Goal: Task Accomplishment & Management: Manage account settings

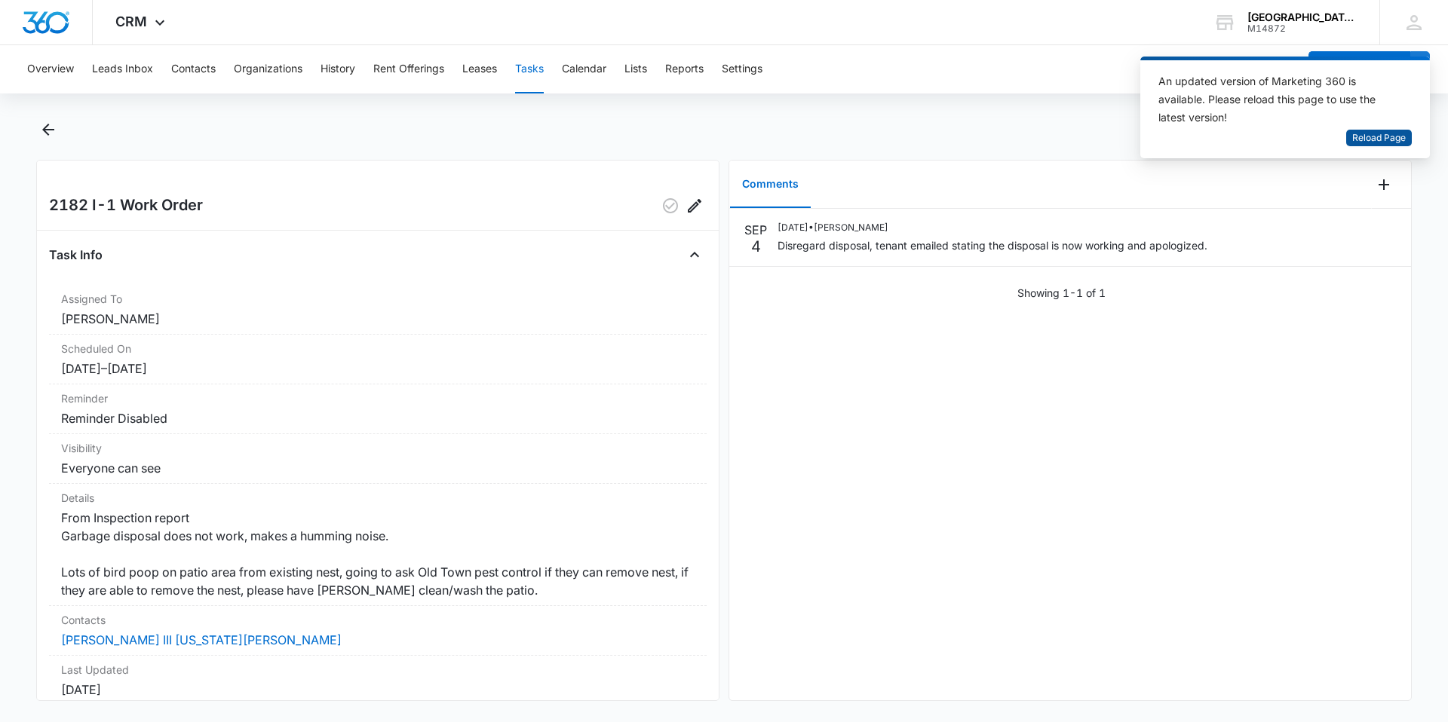
click at [1375, 144] on button "Reload Page" at bounding box center [1379, 138] width 66 height 17
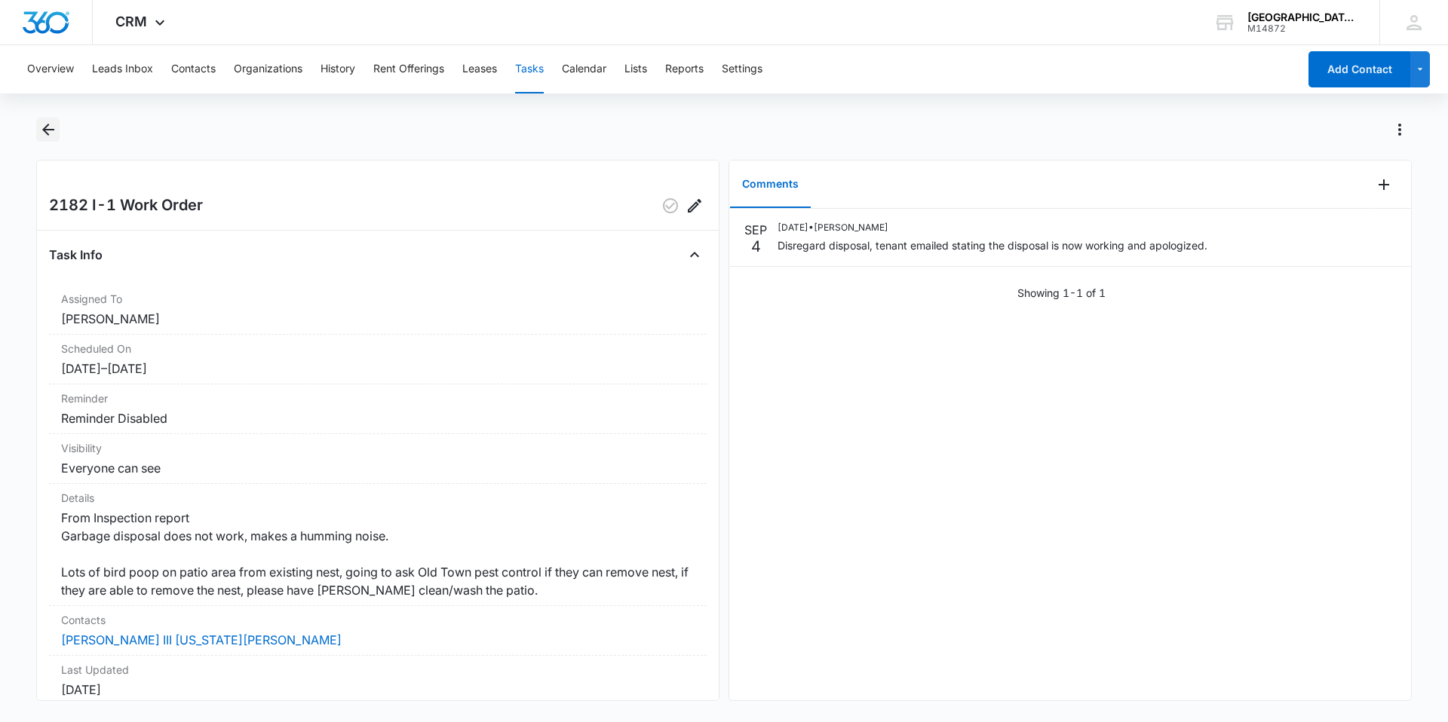
click at [42, 129] on icon "Back" at bounding box center [48, 130] width 18 height 18
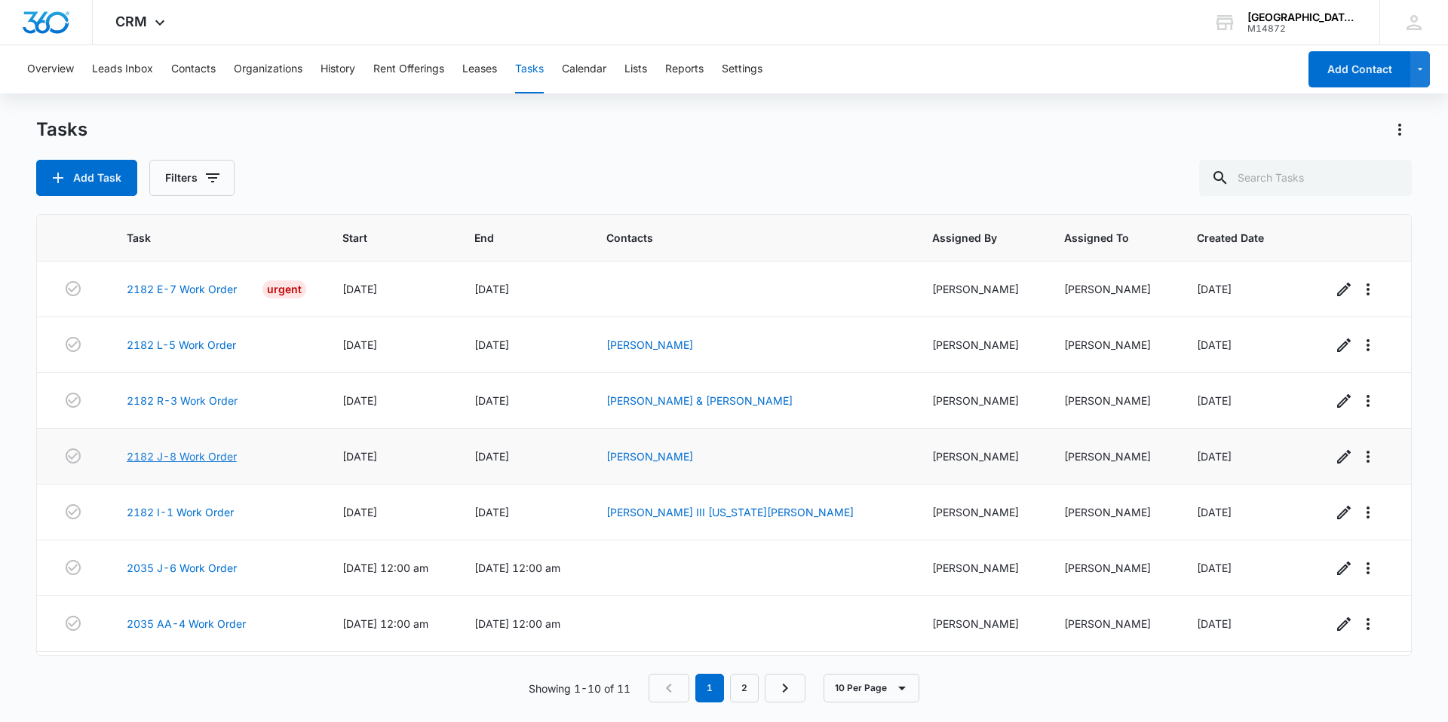
click at [193, 456] on link "2182 J-8 Work Order" at bounding box center [182, 457] width 110 height 16
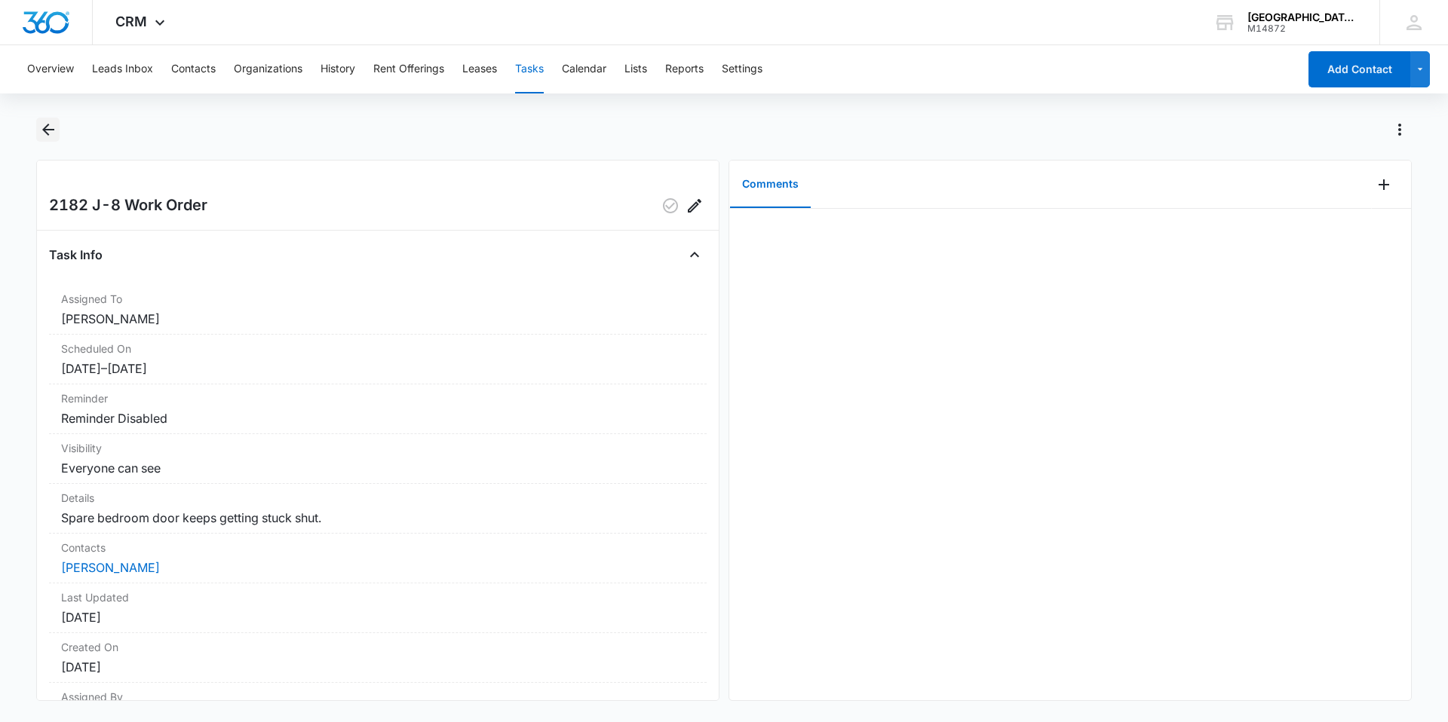
click at [57, 134] on button "Back" at bounding box center [47, 130] width 23 height 24
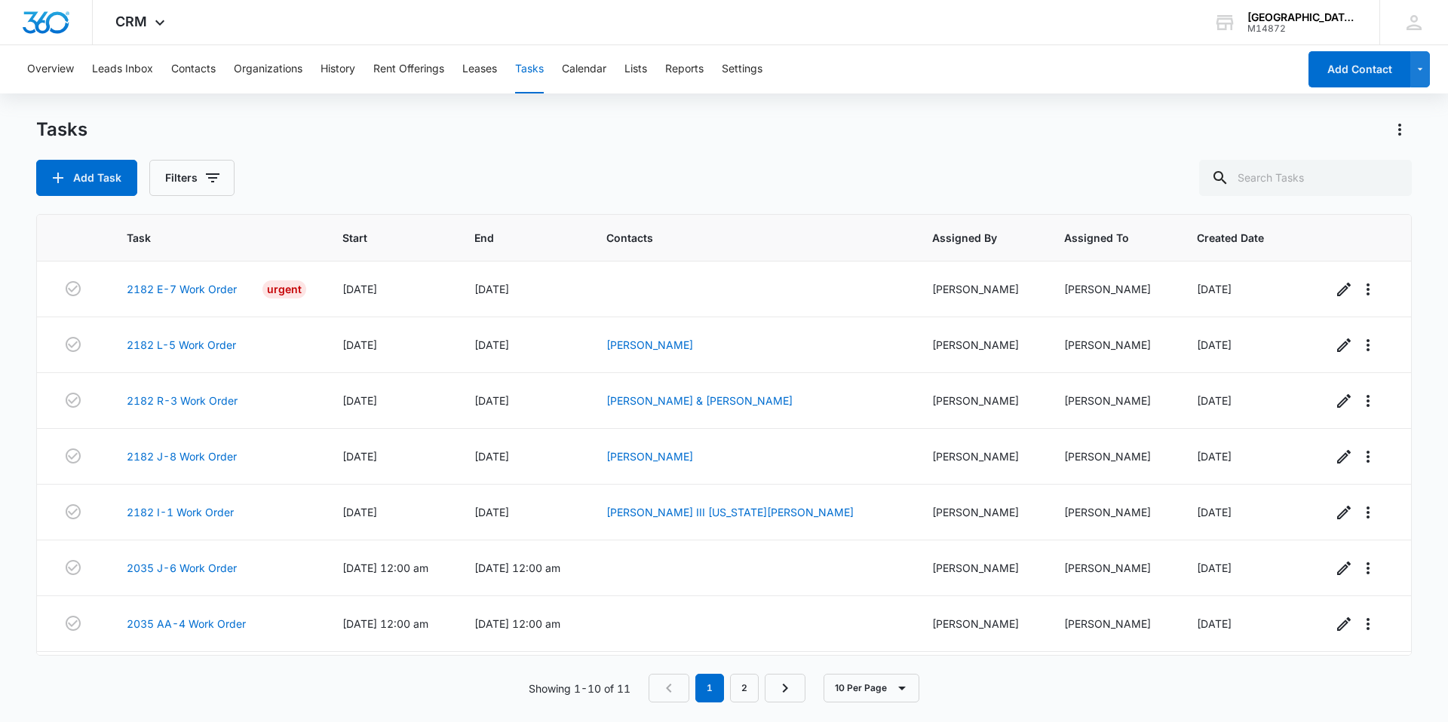
drag, startPoint x: 179, startPoint y: 495, endPoint x: 33, endPoint y: 536, distance: 151.9
click at [33, 536] on main "Tasks Add Task Filters Task Start End Contacts Assigned By Assigned To Created …" at bounding box center [724, 419] width 1448 height 603
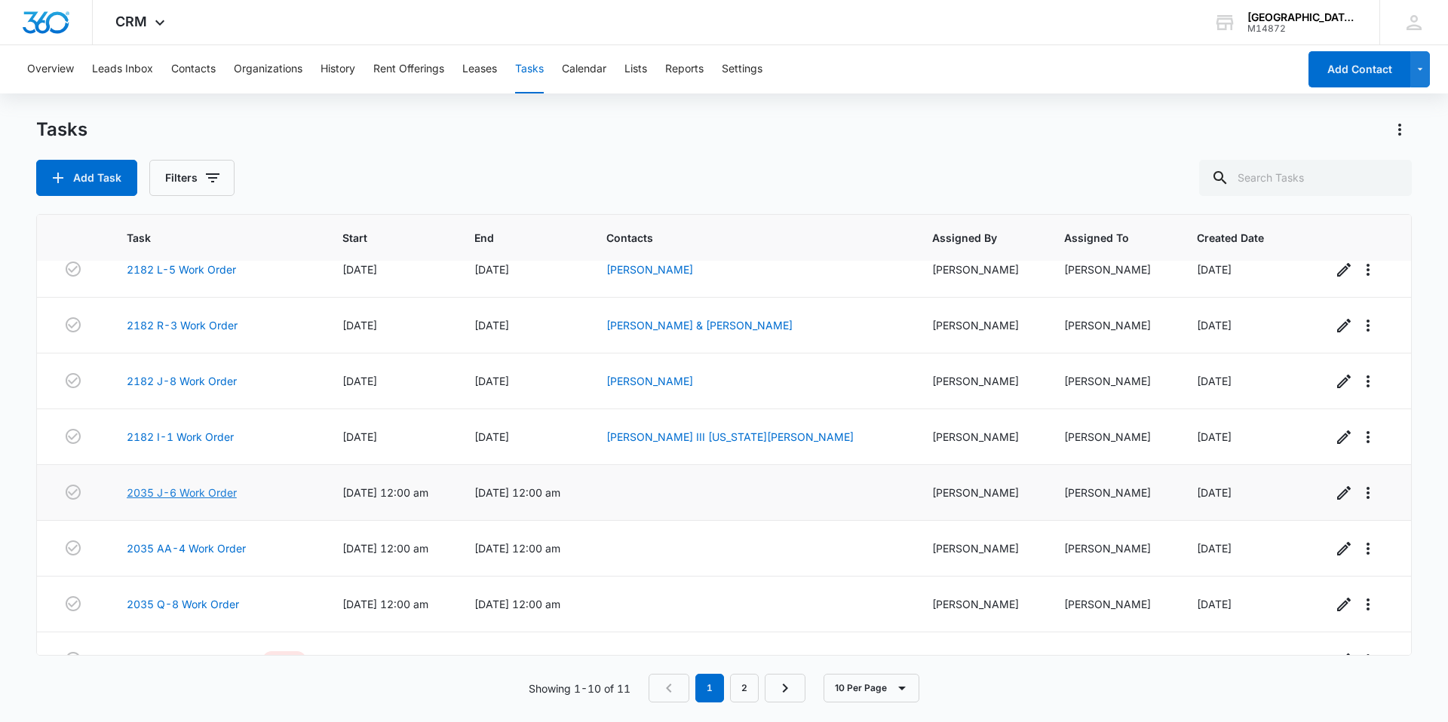
click at [186, 492] on link "2035 J-6 Work Order" at bounding box center [182, 493] width 110 height 16
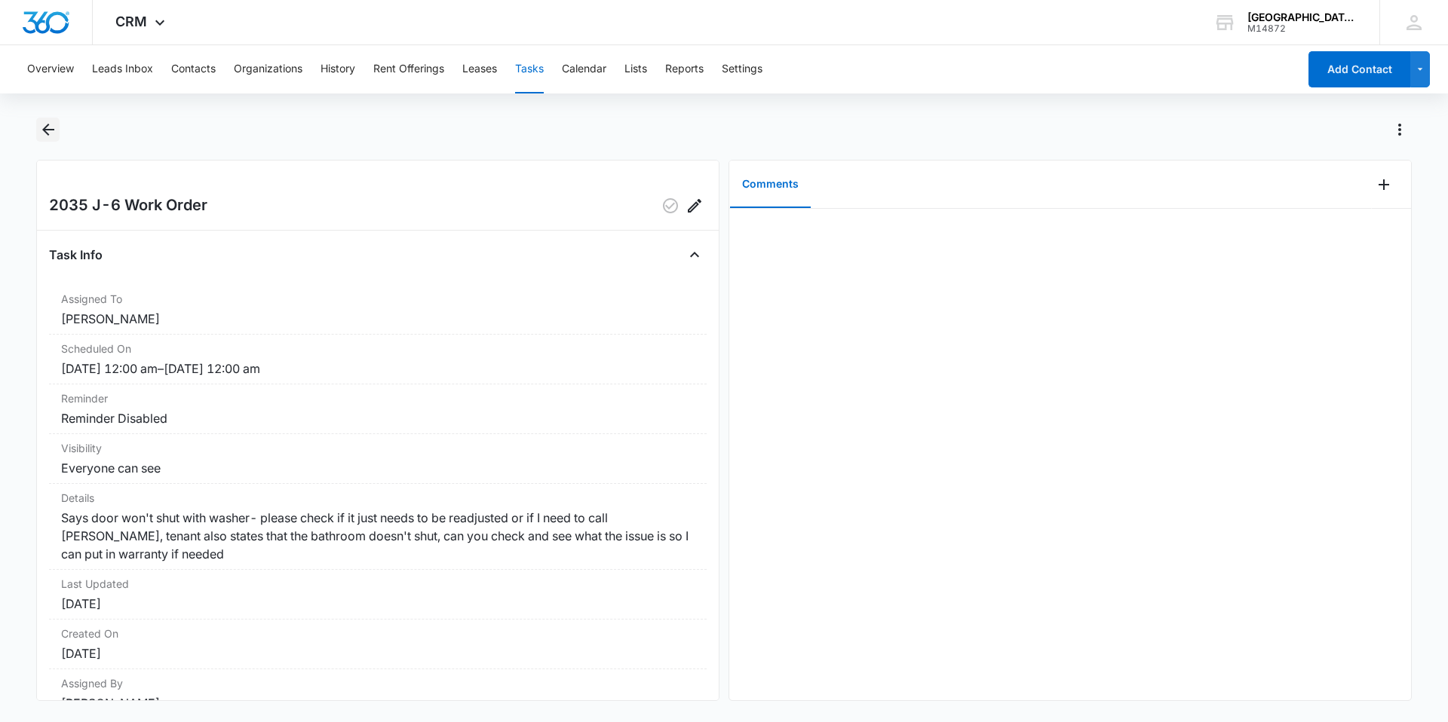
click at [54, 138] on icon "Back" at bounding box center [48, 130] width 18 height 18
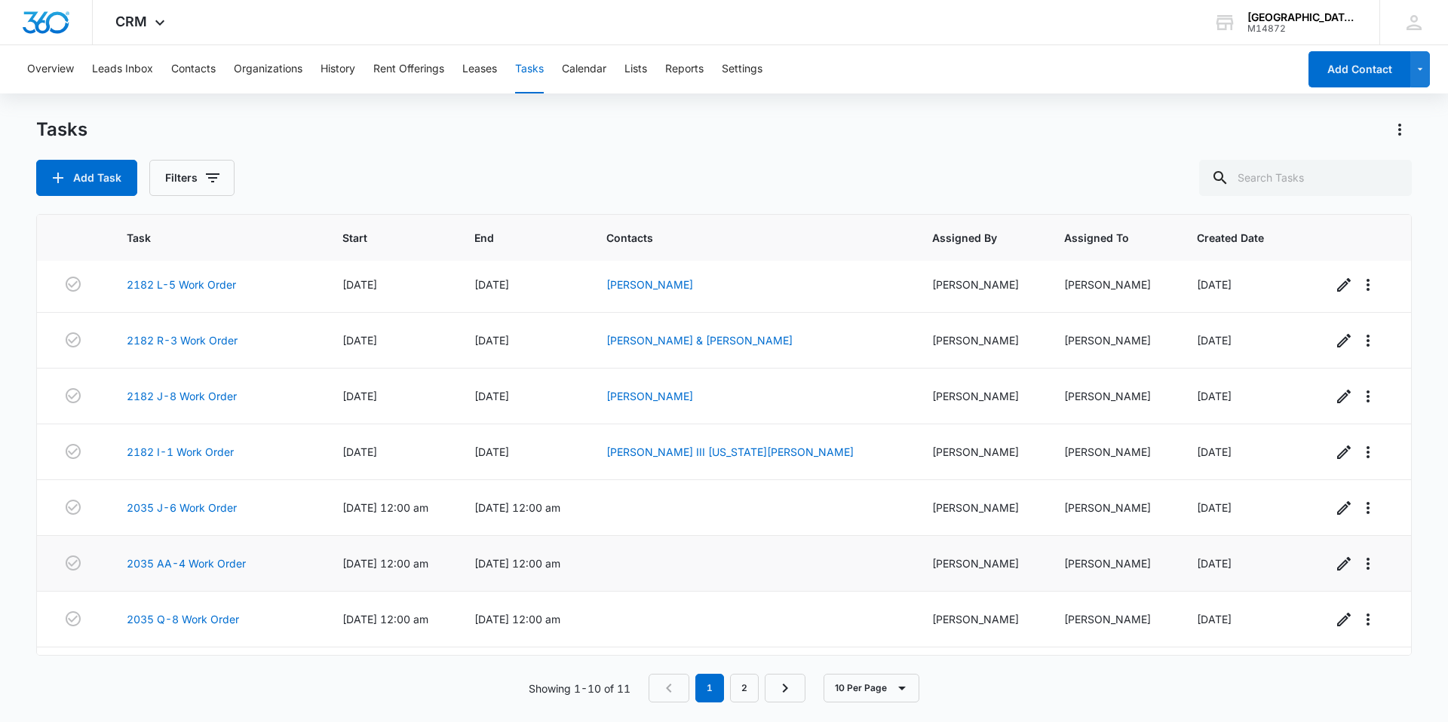
scroll to position [164, 0]
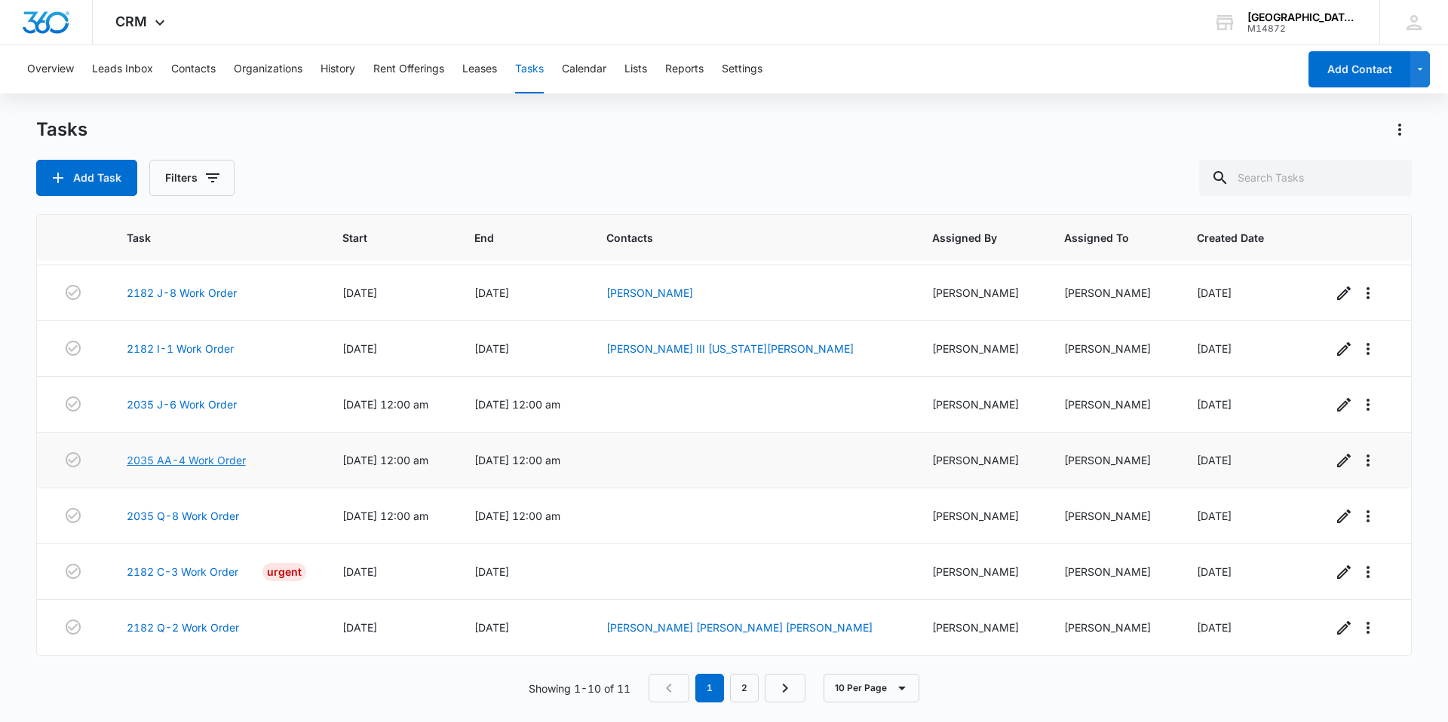
click at [195, 458] on link "2035 AA-4 Work Order" at bounding box center [186, 460] width 119 height 16
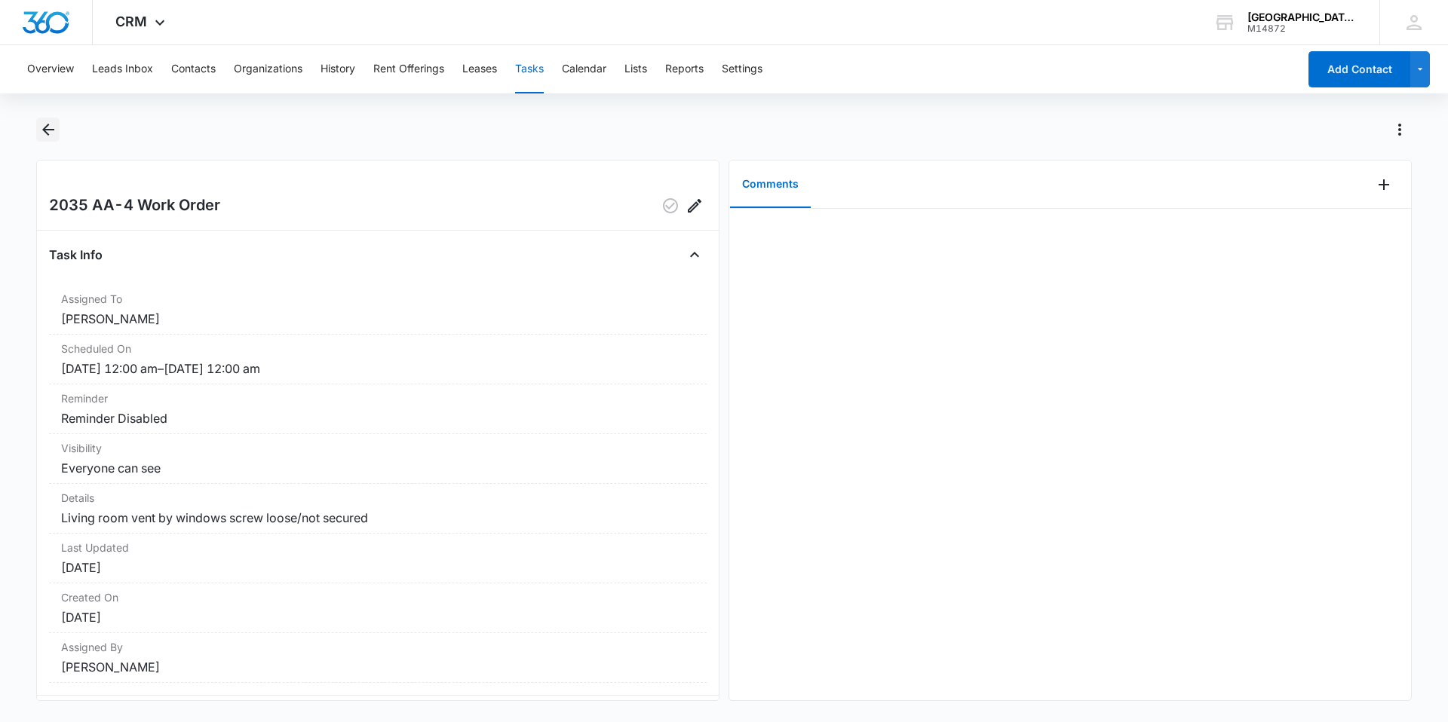
click at [40, 126] on icon "Back" at bounding box center [48, 130] width 18 height 18
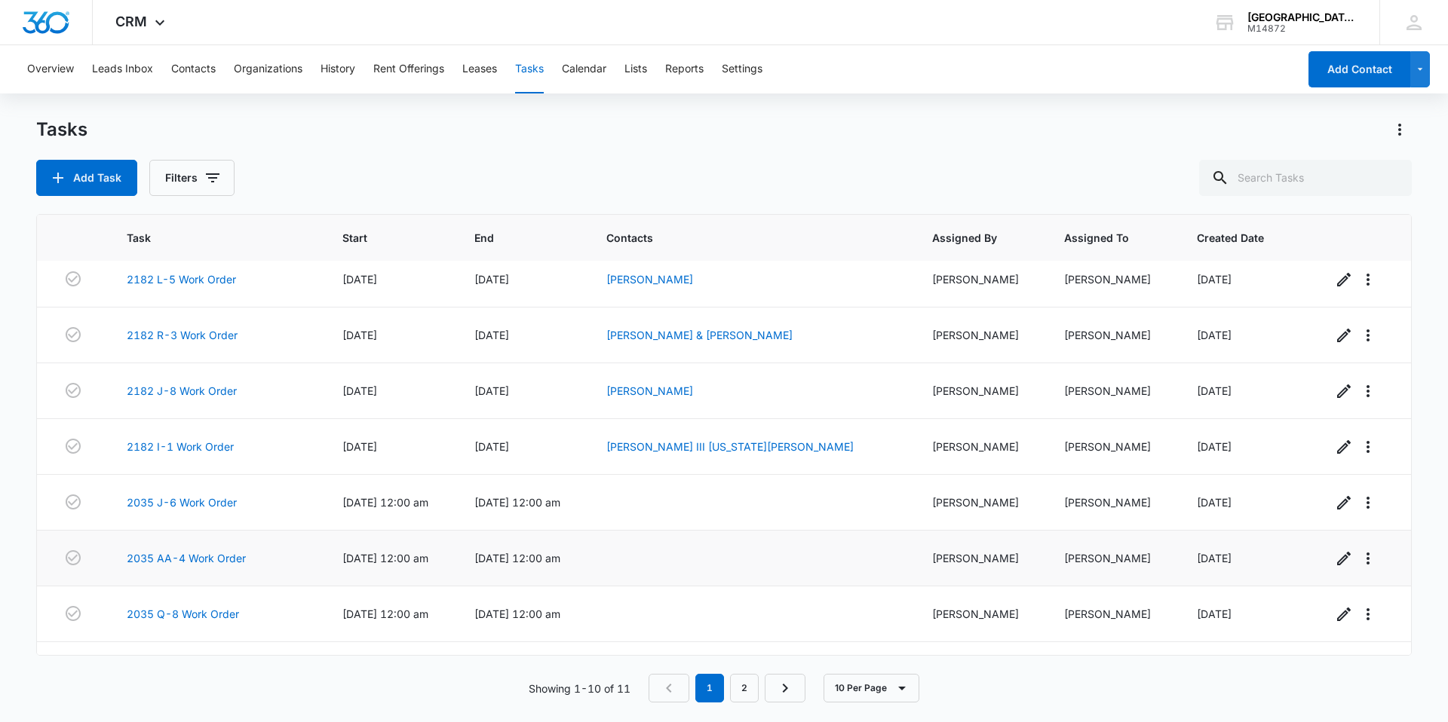
scroll to position [164, 0]
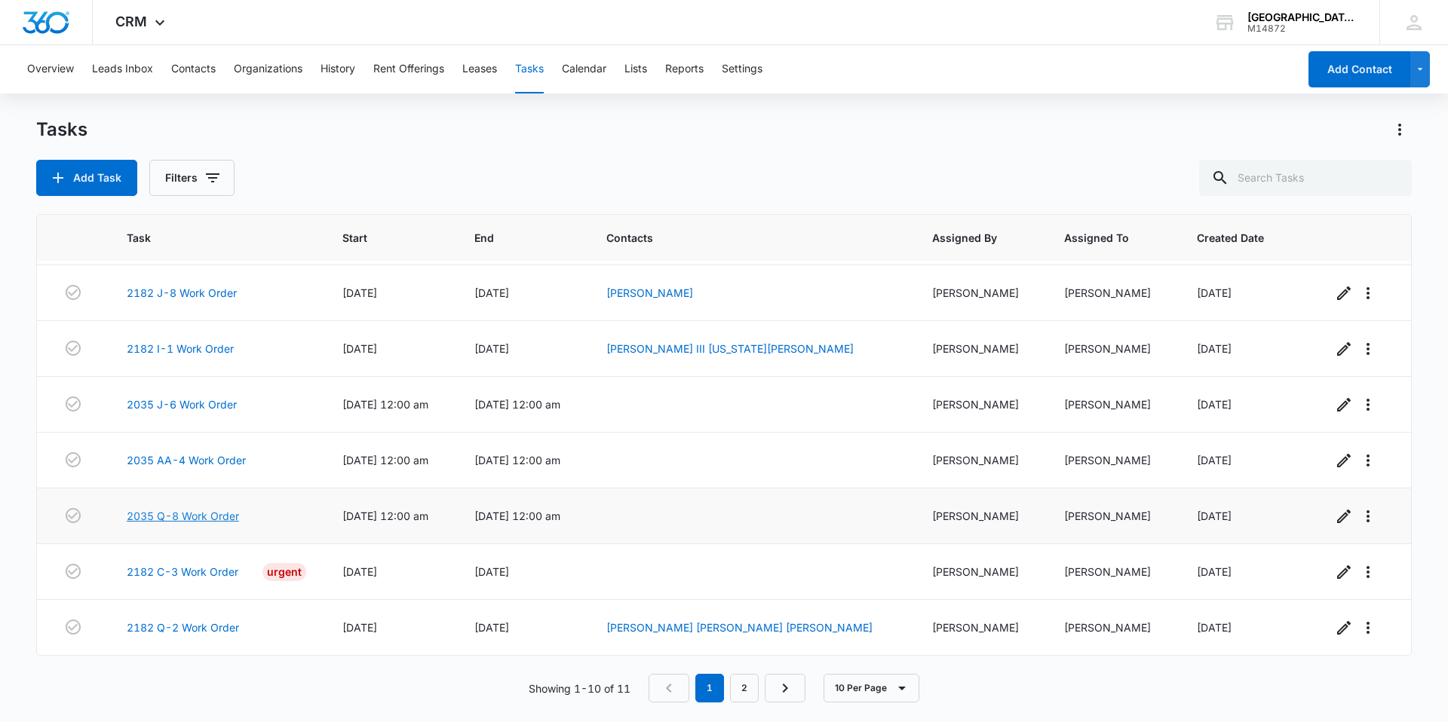
click at [210, 514] on link "2035 Q-8 Work Order" at bounding box center [183, 516] width 112 height 16
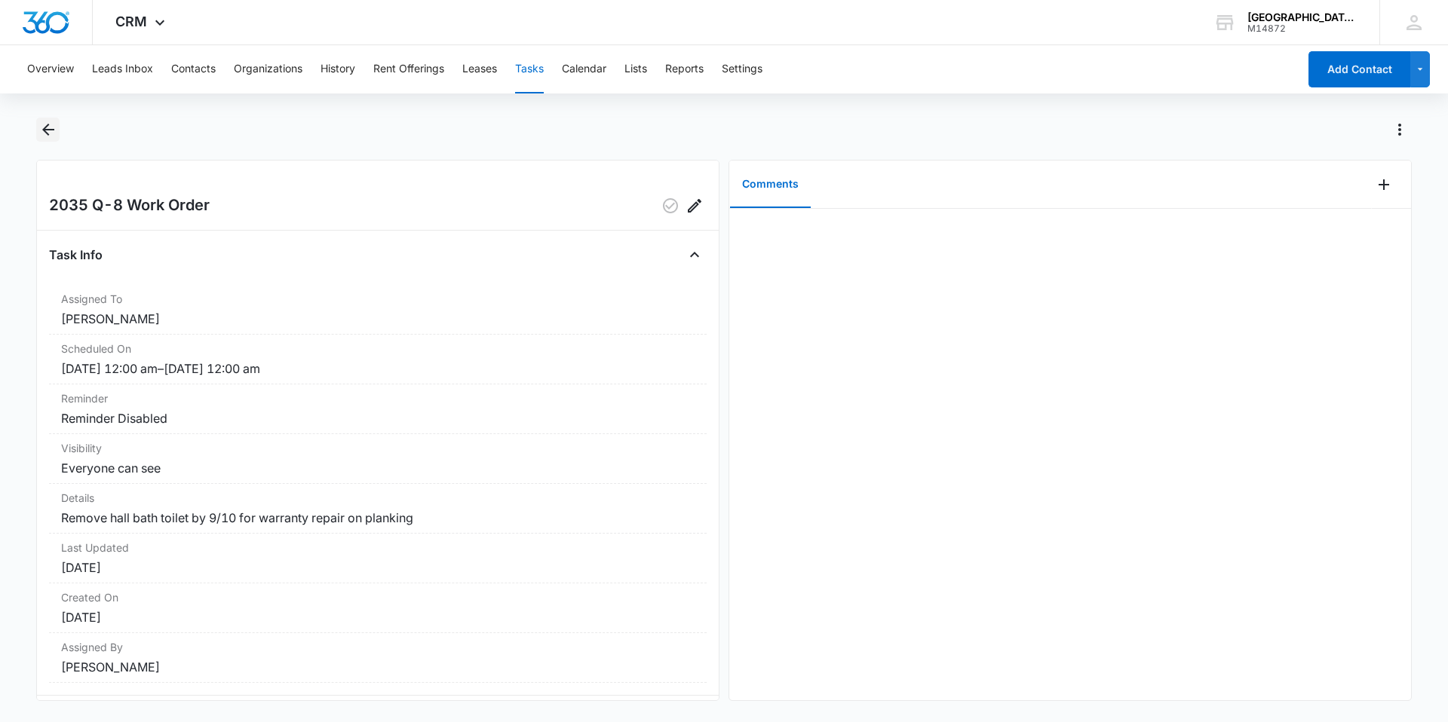
click at [42, 137] on icon "Back" at bounding box center [48, 130] width 18 height 18
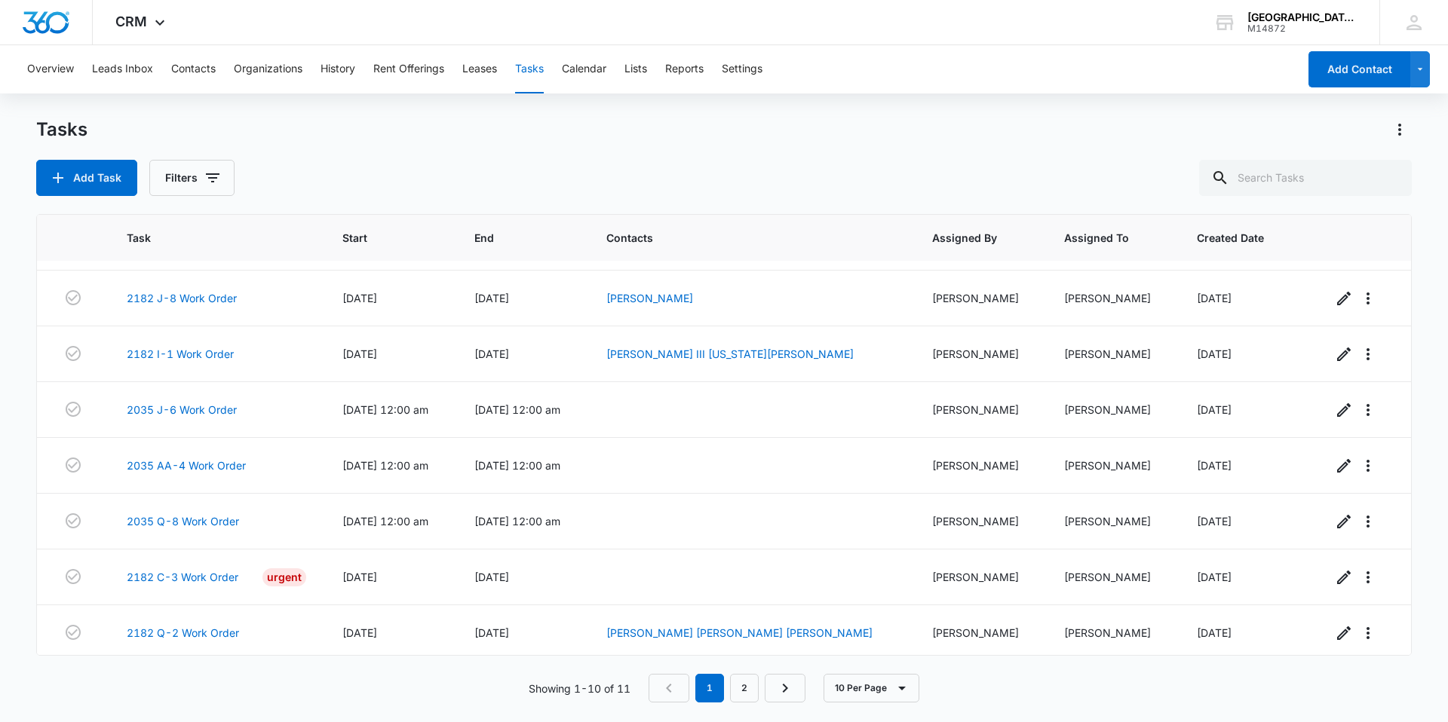
scroll to position [164, 0]
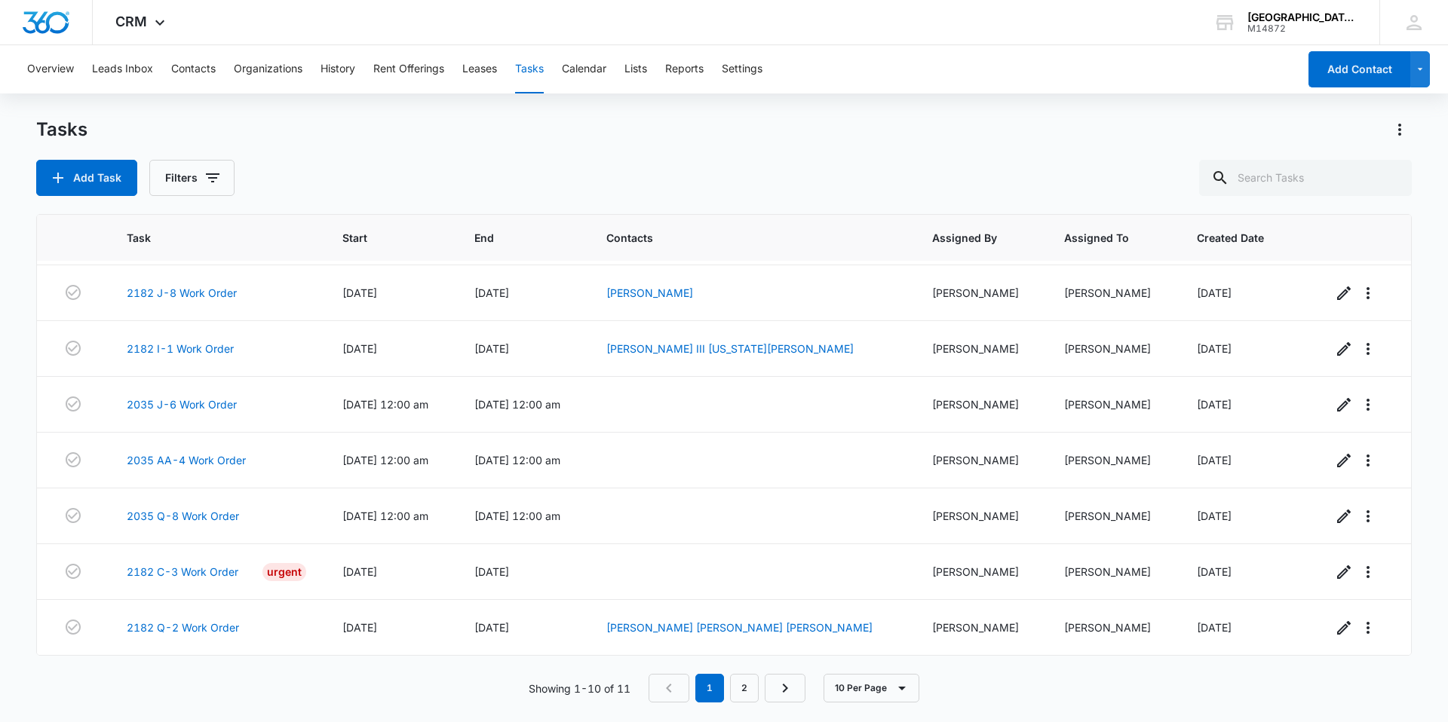
drag, startPoint x: 192, startPoint y: 639, endPoint x: 2, endPoint y: 523, distance: 222.7
click at [2, 523] on main "Tasks Add Task Filters Task Start End Contacts Assigned By Assigned To Created …" at bounding box center [724, 419] width 1448 height 603
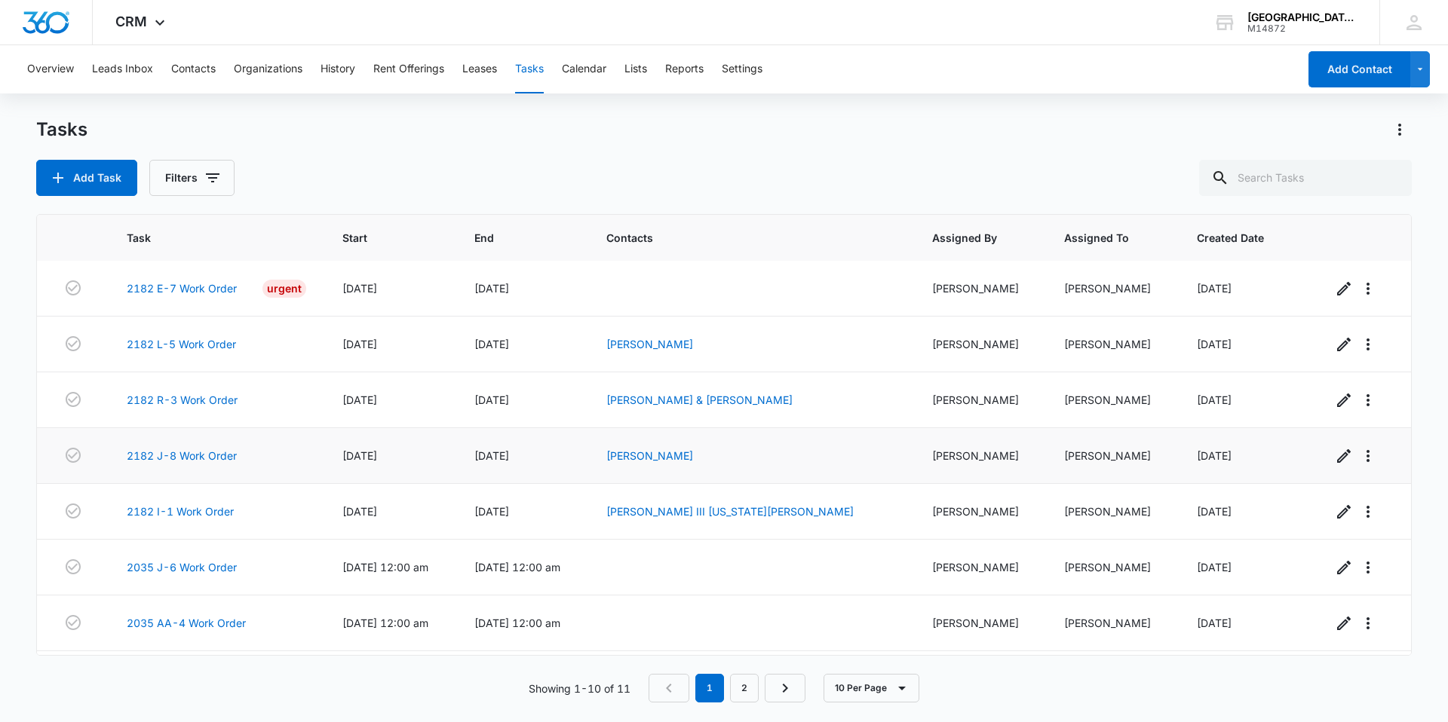
scroll to position [0, 0]
